Goal: Task Accomplishment & Management: Manage account settings

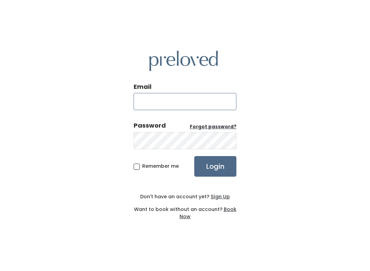
type input "spanishfork.store@preloved.love"
click at [215, 166] on input "Login" at bounding box center [215, 166] width 42 height 21
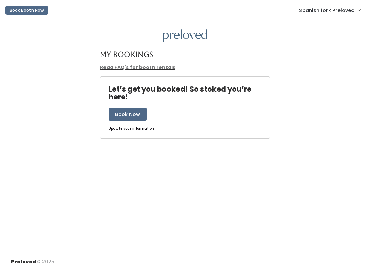
click at [328, 17] on link "Spanish fork Preloved" at bounding box center [329, 10] width 75 height 15
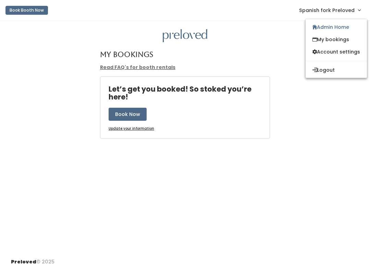
click at [347, 22] on link "Admin Home" at bounding box center [336, 27] width 61 height 12
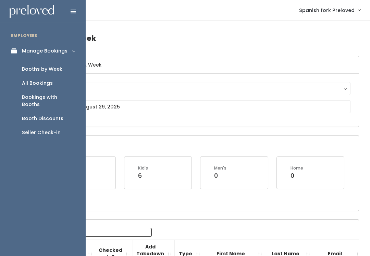
click at [51, 115] on div "Booth Discounts" at bounding box center [42, 118] width 41 height 7
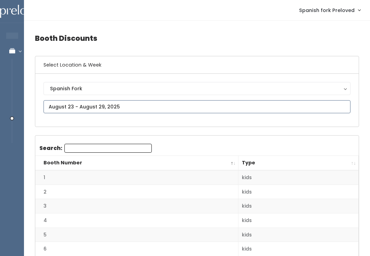
click at [262, 105] on input "text" at bounding box center [197, 106] width 307 height 13
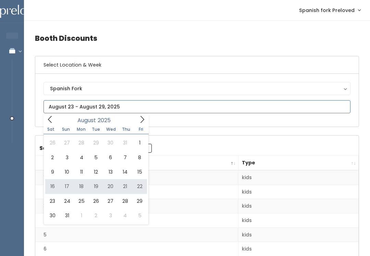
type input "August 16 to August 22"
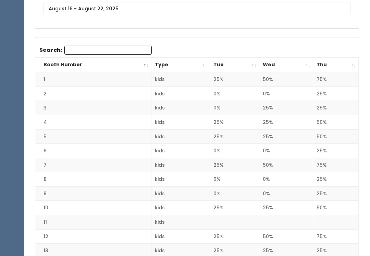
scroll to position [98, 0]
